Goal: Check status: Check status

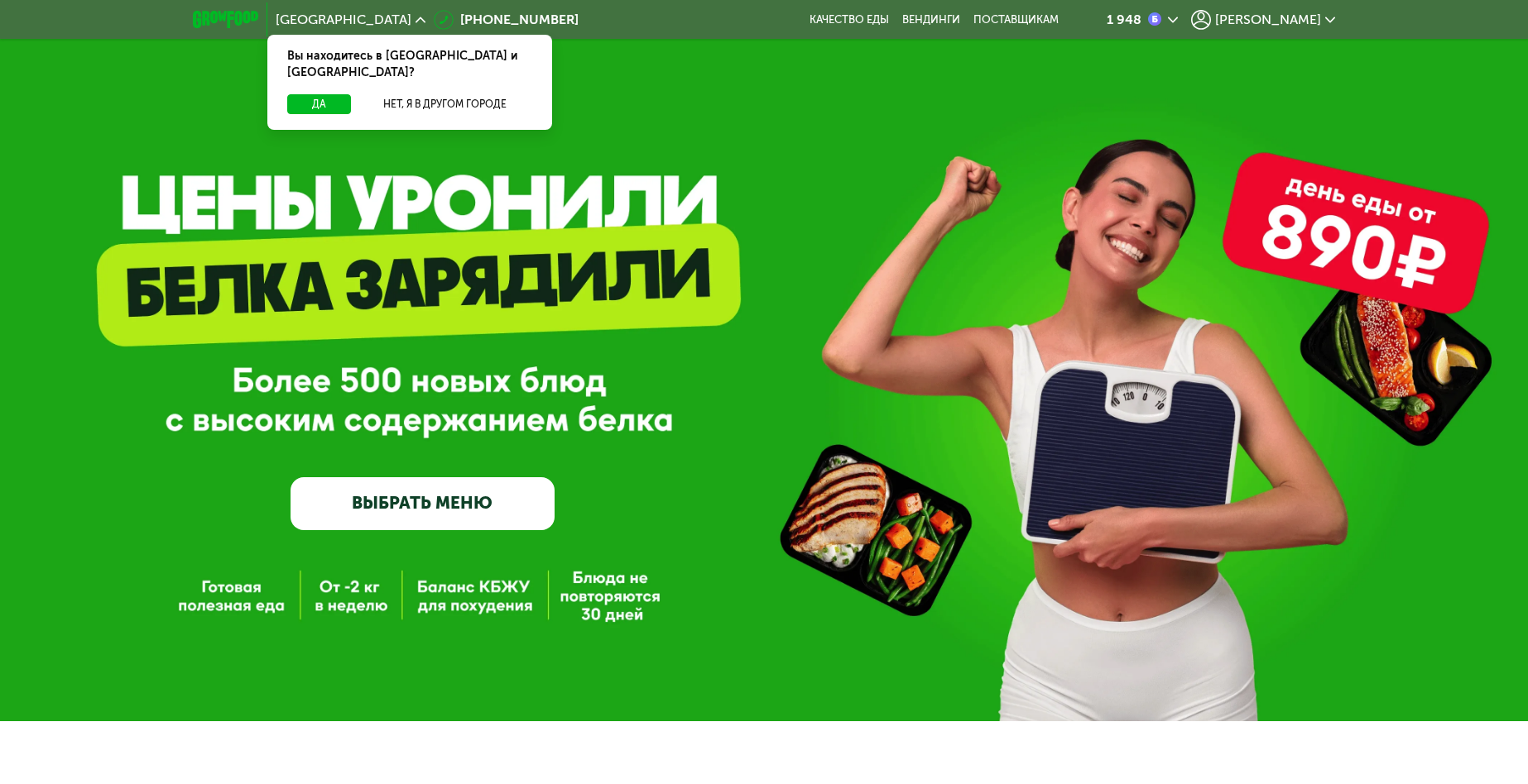
click at [1293, 23] on span "[PERSON_NAME]" at bounding box center [1267, 19] width 106 height 13
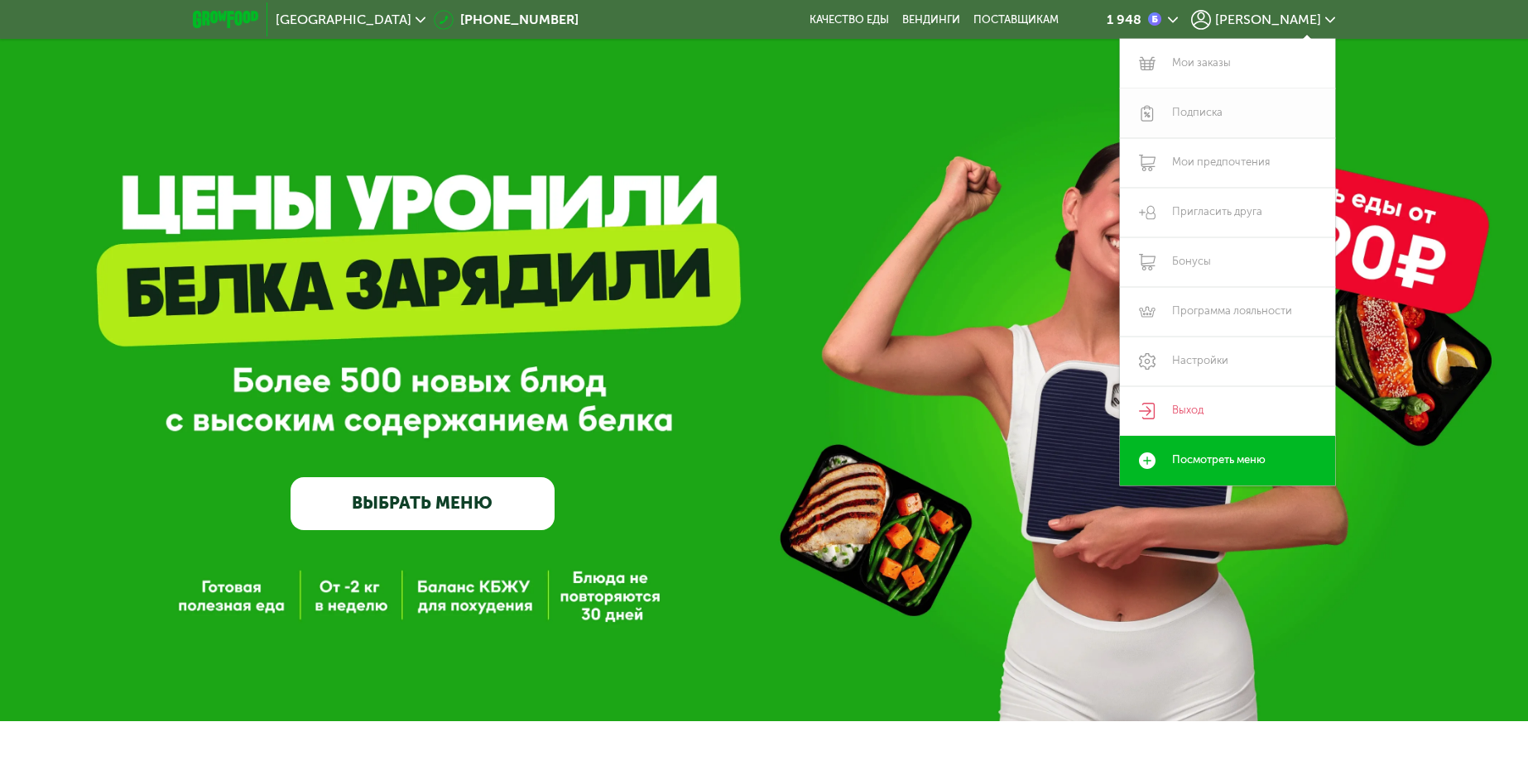
click at [1205, 106] on link "Подписка" at bounding box center [1227, 114] width 216 height 49
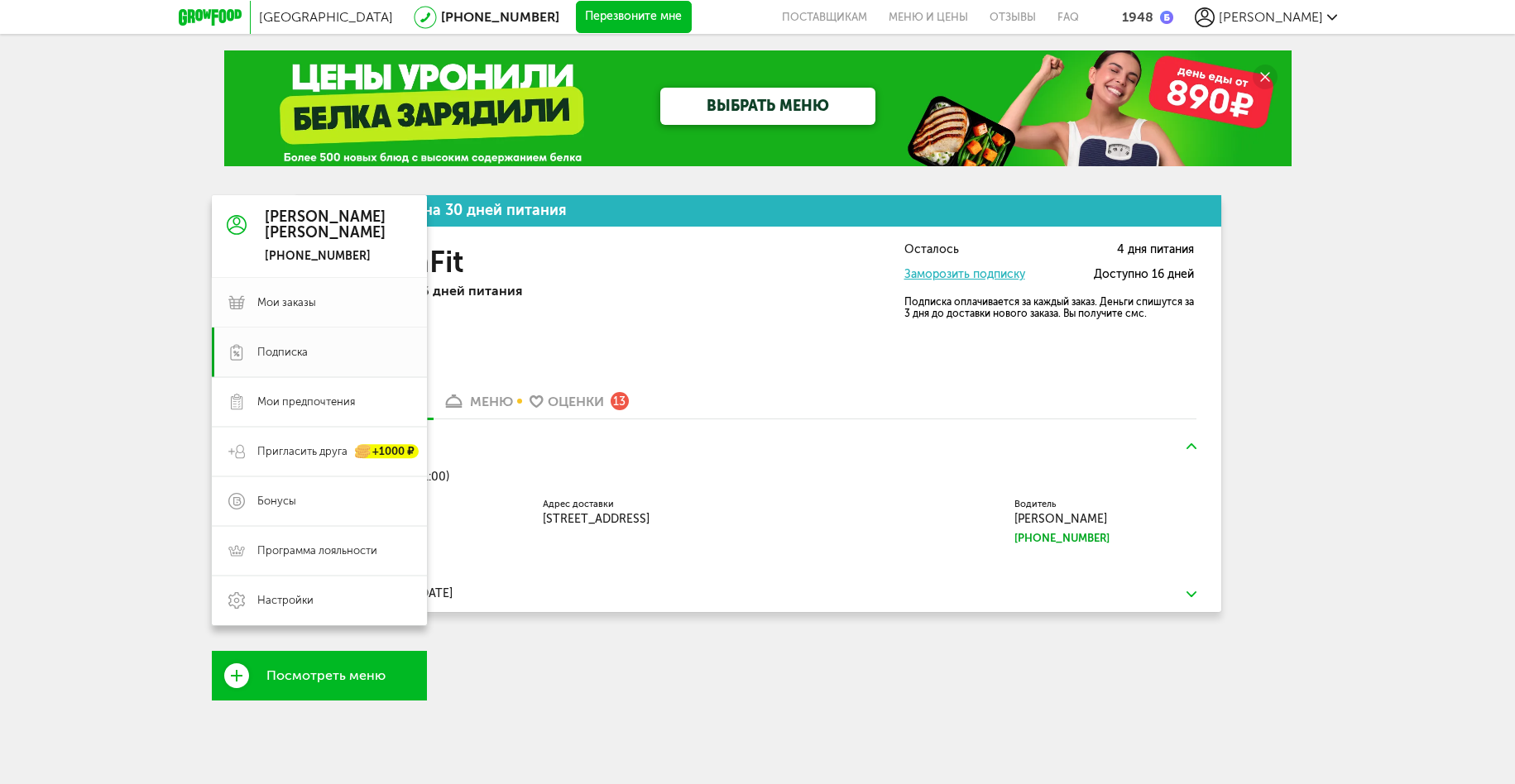
click at [290, 305] on span "Мои заказы" at bounding box center [286, 303] width 58 height 15
